Goal: Navigation & Orientation: Find specific page/section

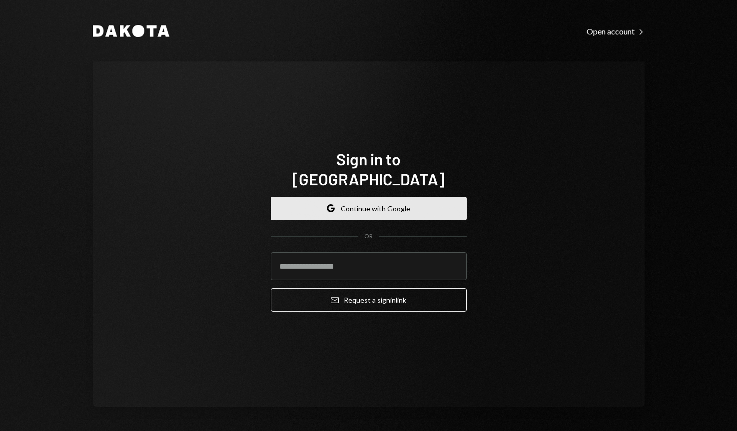
click at [345, 197] on button "Google Continue with Google" at bounding box center [369, 208] width 196 height 23
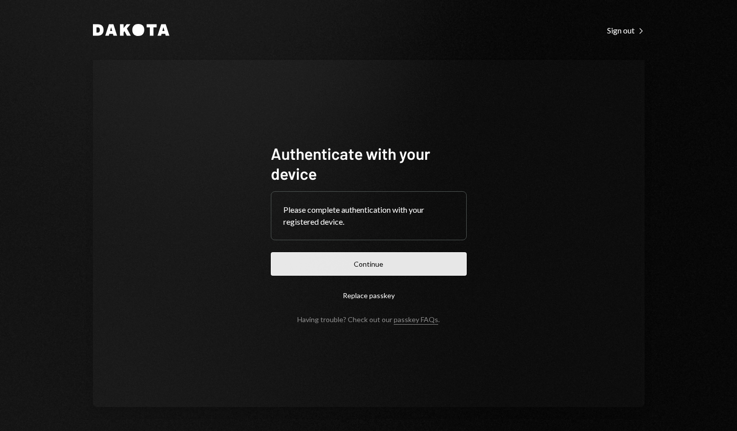
click at [391, 270] on button "Continue" at bounding box center [369, 263] width 196 height 23
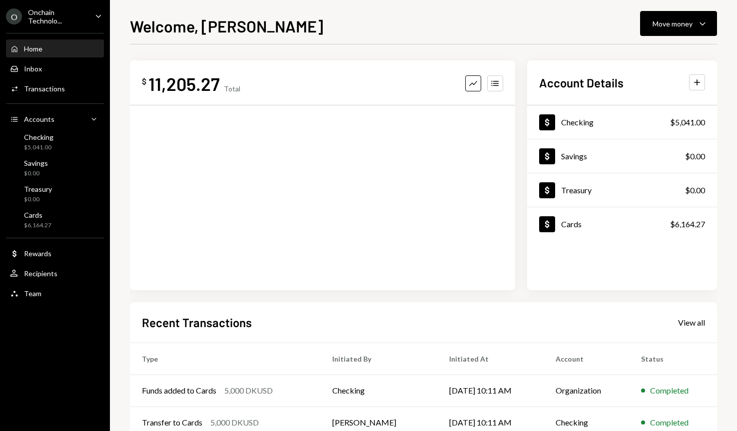
click at [52, 13] on div "Onchain Technolo..." at bounding box center [57, 16] width 59 height 17
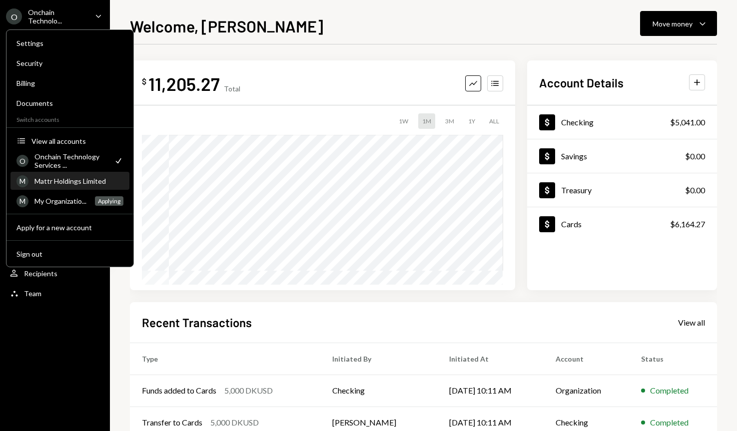
click at [53, 183] on div "Mattr Holdings Limited" at bounding box center [78, 181] width 89 height 8
